Goal: Obtain resource: Obtain resource

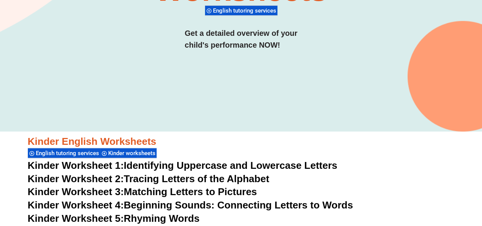
scroll to position [191, 0]
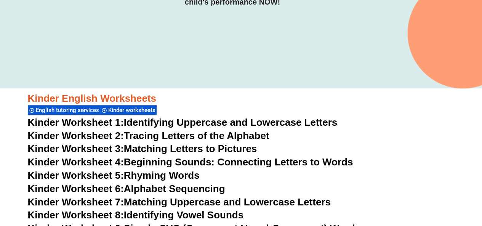
click at [170, 119] on link "Kinder Worksheet 1: Identifying Uppercase and Lowercase Letters" at bounding box center [183, 122] width 310 height 11
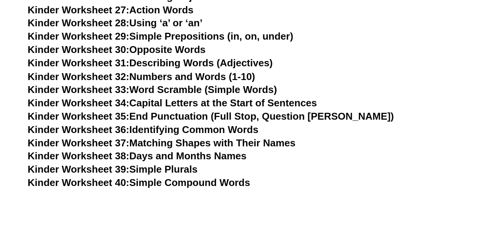
scroll to position [686, 0]
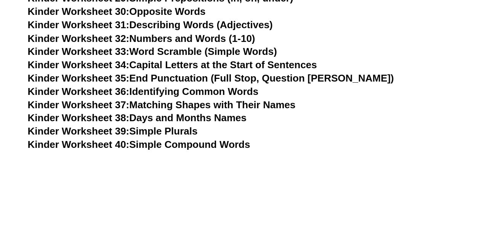
click at [175, 131] on link "Kinder Worksheet 39: Simple Plurals" at bounding box center [113, 130] width 170 height 11
click at [194, 142] on link "Kinder Worksheet 40: Simple Compound Words" at bounding box center [139, 143] width 223 height 11
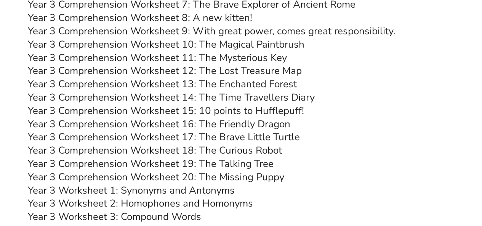
scroll to position [2630, 0]
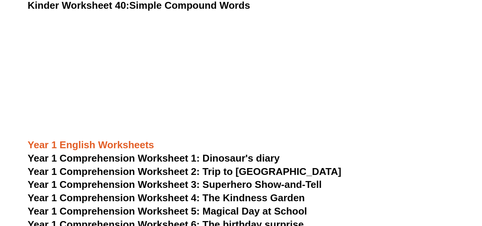
scroll to position [991, 0]
